Goal: Contribute content

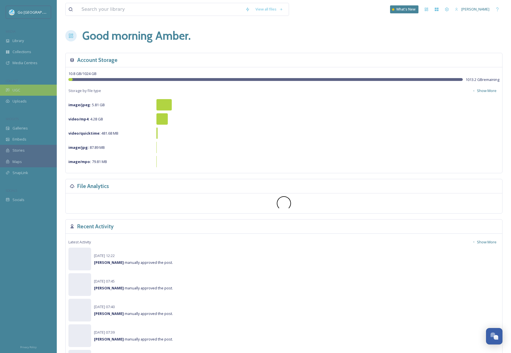
click at [8, 94] on div "UGC" at bounding box center [28, 90] width 57 height 11
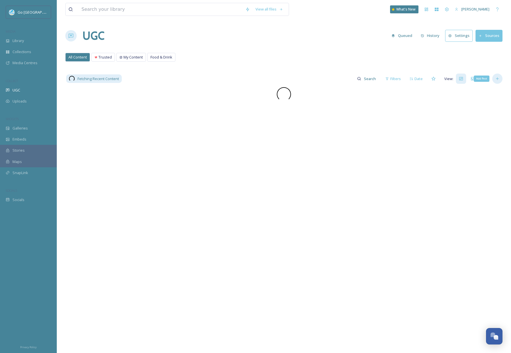
click at [498, 77] on icon at bounding box center [497, 78] width 5 height 5
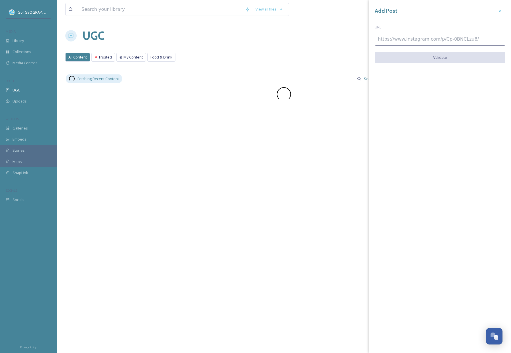
click at [404, 40] on input at bounding box center [440, 39] width 131 height 13
paste input "[URL][DOMAIN_NAME]"
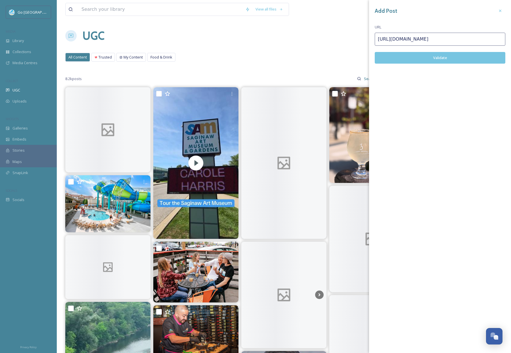
type input "[URL][DOMAIN_NAME]"
click at [435, 55] on button "Validate" at bounding box center [440, 58] width 131 height 12
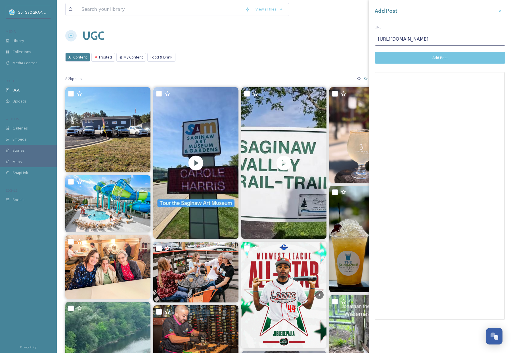
click at [447, 57] on button "Add Post" at bounding box center [440, 58] width 131 height 12
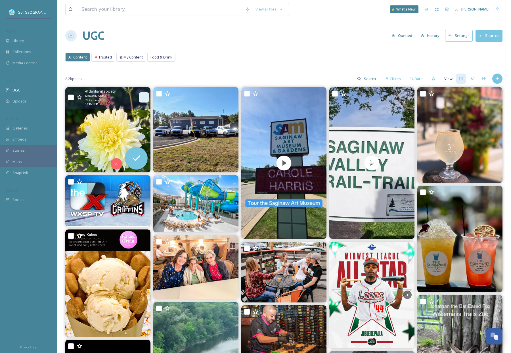
click at [142, 97] on icon at bounding box center [144, 97] width 5 height 5
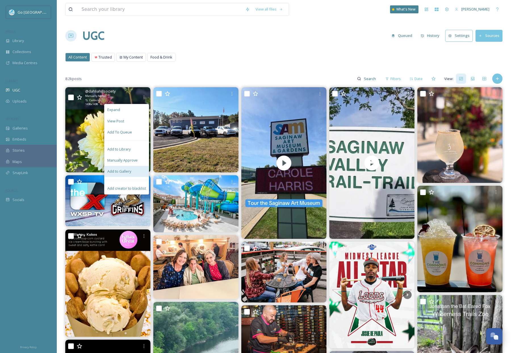
click at [132, 176] on div "Add to Gallery" at bounding box center [126, 171] width 44 height 11
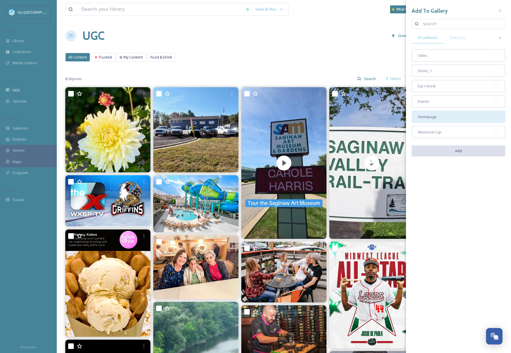
click at [430, 118] on span "Homepage" at bounding box center [427, 116] width 19 height 5
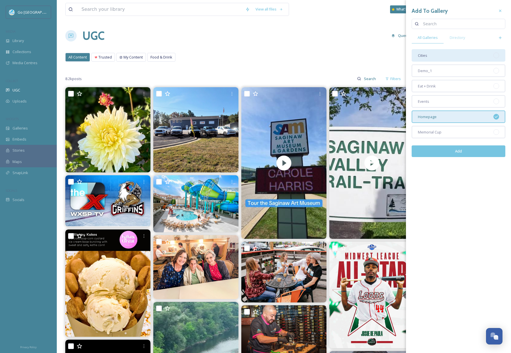
click at [437, 56] on div "Cities" at bounding box center [459, 55] width 94 height 12
drag, startPoint x: 461, startPoint y: 150, endPoint x: 463, endPoint y: 208, distance: 58.5
click at [461, 152] on button "Add" at bounding box center [459, 151] width 94 height 12
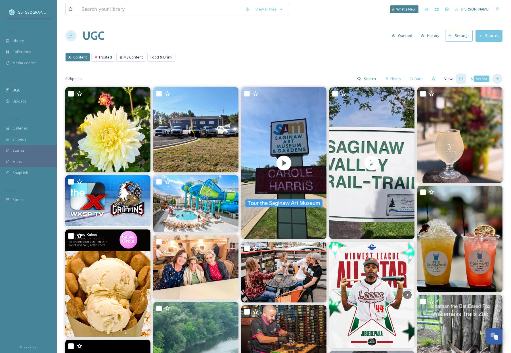
click at [498, 78] on icon at bounding box center [497, 78] width 5 height 5
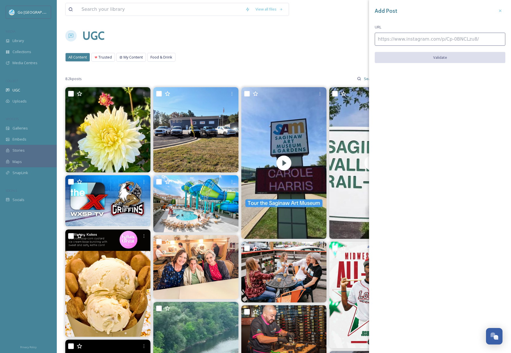
click at [406, 37] on input at bounding box center [440, 39] width 131 height 13
paste input "[URL][DOMAIN_NAME]"
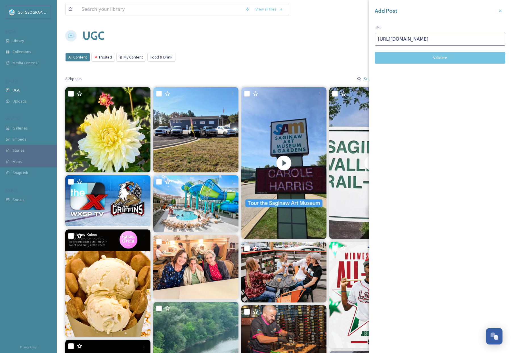
type input "[URL][DOMAIN_NAME]"
click at [442, 62] on button "Validate" at bounding box center [440, 58] width 131 height 12
click at [439, 57] on button "Add Post" at bounding box center [440, 58] width 131 height 12
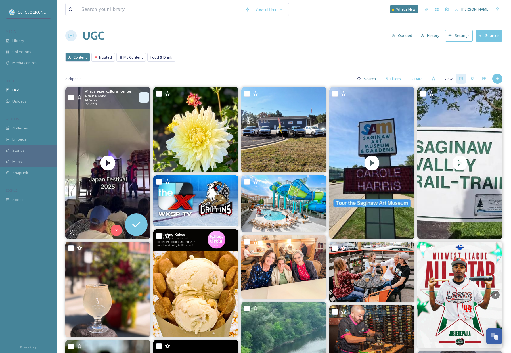
click at [142, 93] on div at bounding box center [144, 97] width 10 height 10
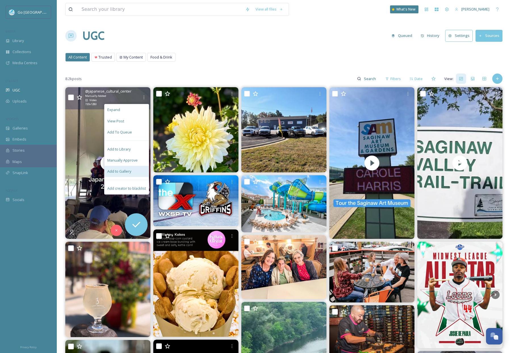
click at [140, 171] on div "Add to Gallery" at bounding box center [126, 171] width 44 height 11
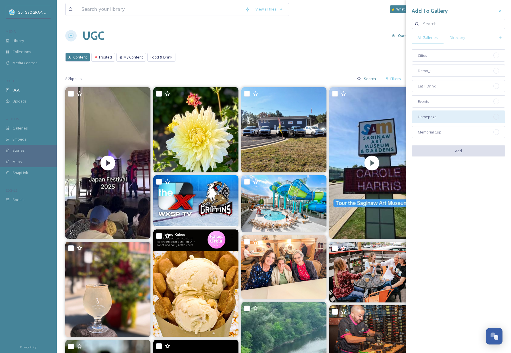
click at [442, 115] on div "Homepage" at bounding box center [459, 116] width 94 height 12
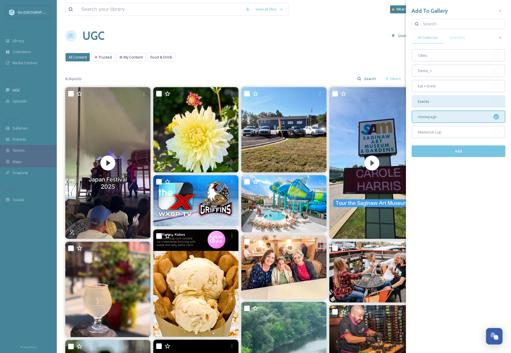
click at [445, 104] on div "Events" at bounding box center [459, 101] width 94 height 12
drag, startPoint x: 456, startPoint y: 155, endPoint x: 406, endPoint y: 32, distance: 132.8
click at [456, 155] on button "Add" at bounding box center [459, 151] width 94 height 12
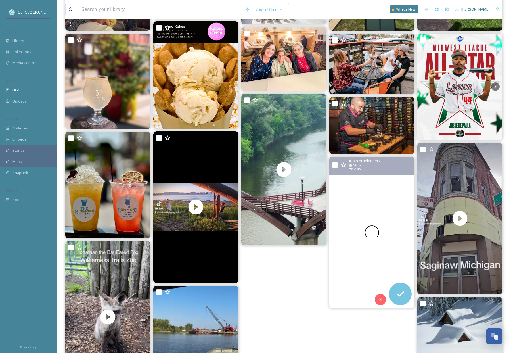
scroll to position [277, 0]
